Goal: Task Accomplishment & Management: Use online tool/utility

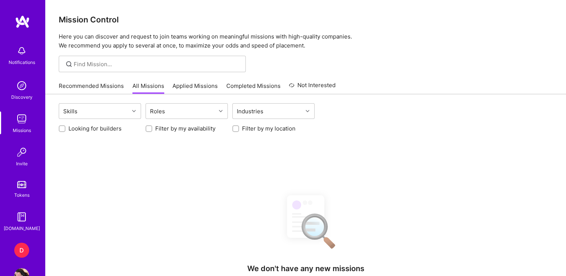
click at [22, 253] on div "D" at bounding box center [21, 250] width 15 height 15
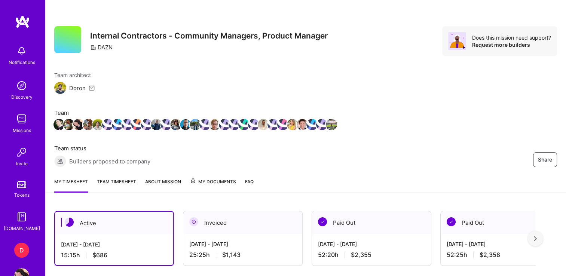
scroll to position [131, 0]
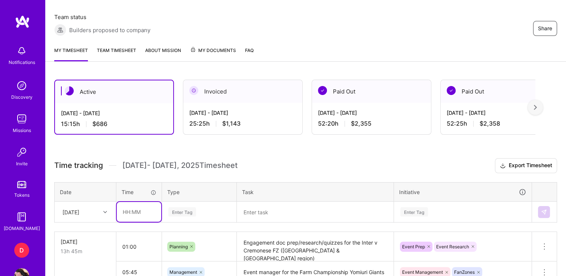
click at [121, 209] on input "text" at bounding box center [139, 212] width 44 height 20
type input "01:45"
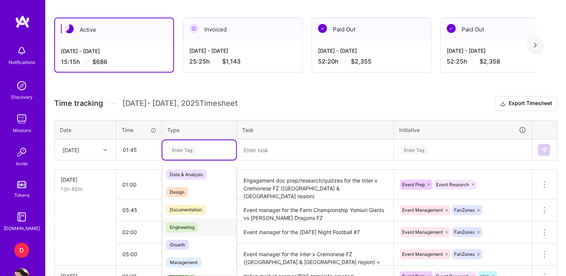
scroll to position [194, 0]
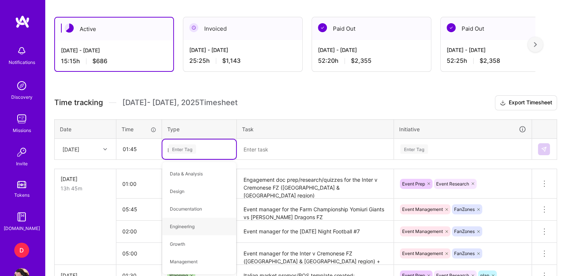
type input "pl"
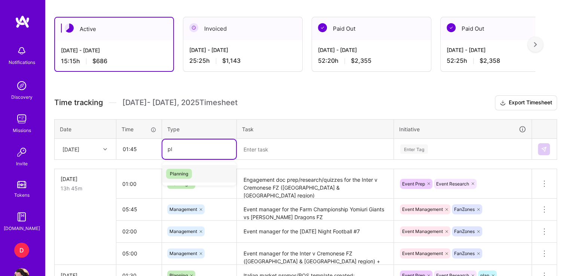
click at [181, 173] on span "Planning" at bounding box center [179, 174] width 26 height 10
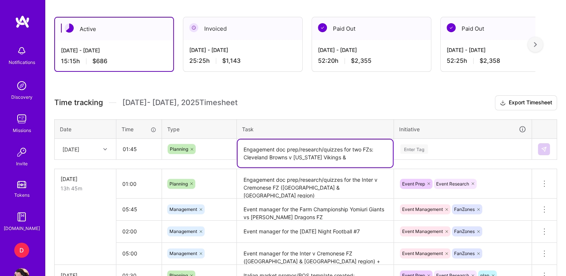
paste textarea "Borussia M'gladbach v [GEOGRAPHIC_DATA]"
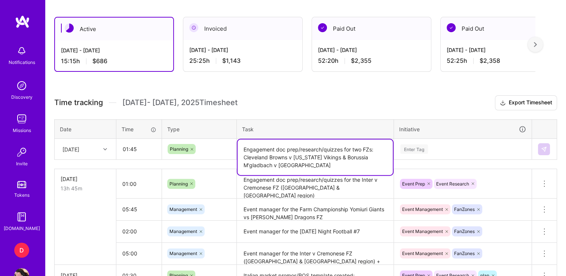
type textarea "Engagement doc prep/research/quizzes for two FZs: Cleveland Browns v [US_STATE]…"
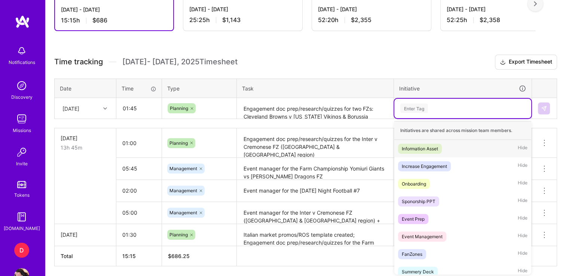
scroll to position [235, 0]
click at [417, 214] on span "Event Prep" at bounding box center [413, 219] width 30 height 10
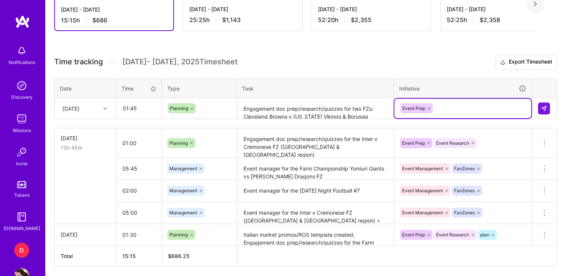
click at [453, 111] on div "Event Prep" at bounding box center [462, 108] width 126 height 12
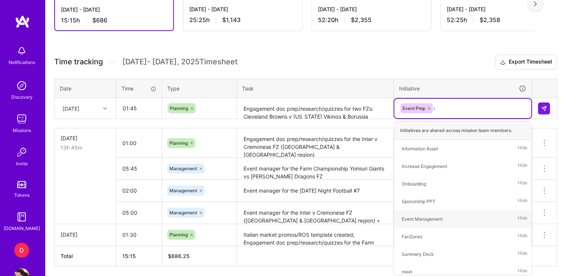
type input "res"
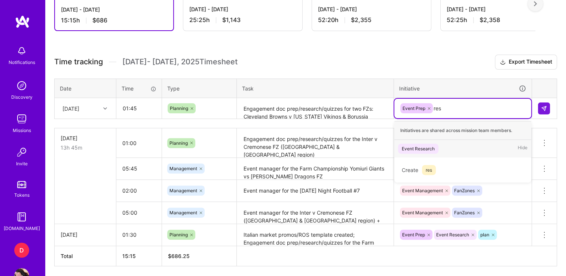
click at [423, 149] on div "Event Research" at bounding box center [417, 149] width 33 height 8
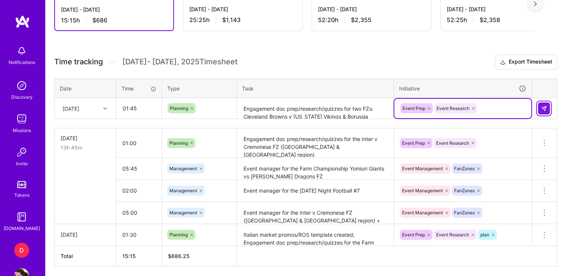
click at [541, 110] on img at bounding box center [544, 108] width 6 height 6
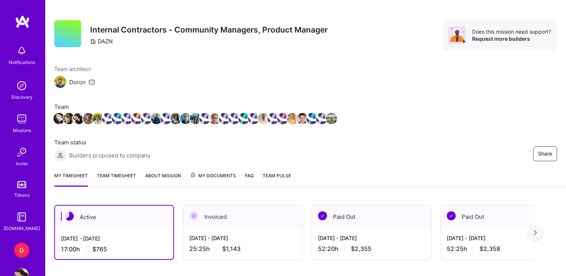
scroll to position [0, 0]
